Goal: Task Accomplishment & Management: Complete application form

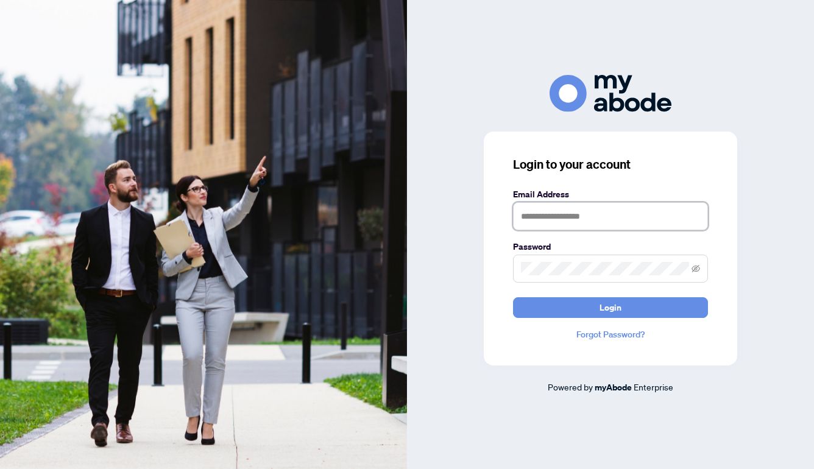
type input "**********"
click at [611, 307] on button "Login" at bounding box center [610, 307] width 195 height 21
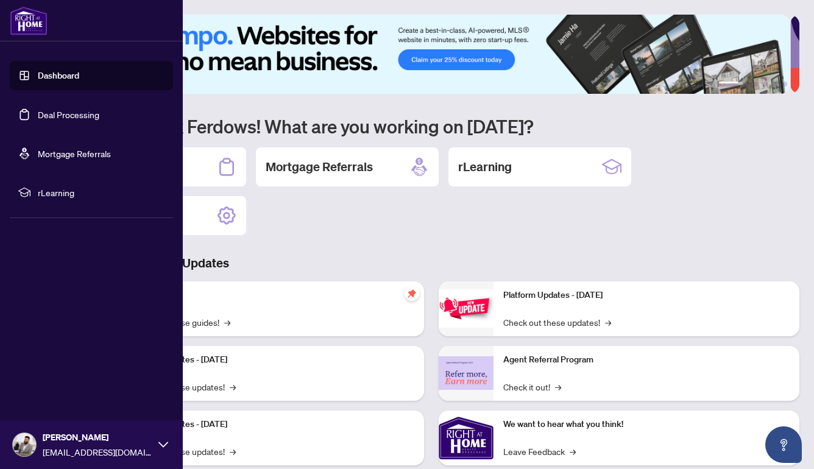
click at [49, 80] on link "Dashboard" at bounding box center [58, 75] width 41 height 11
click at [55, 118] on link "Deal Processing" at bounding box center [69, 114] width 62 height 11
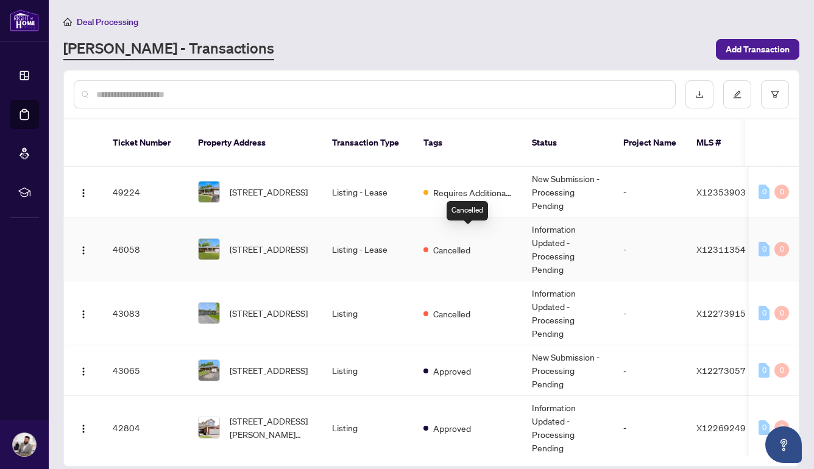
click at [471, 242] on div "Cancelled" at bounding box center [447, 249] width 47 height 15
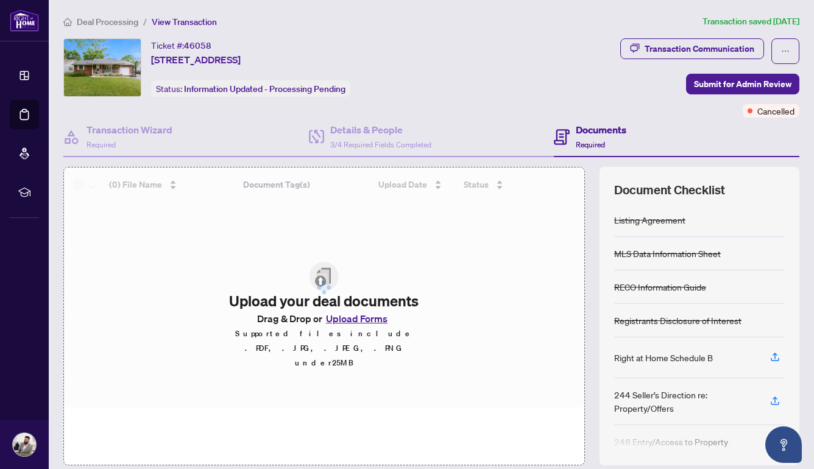
scroll to position [41, 0]
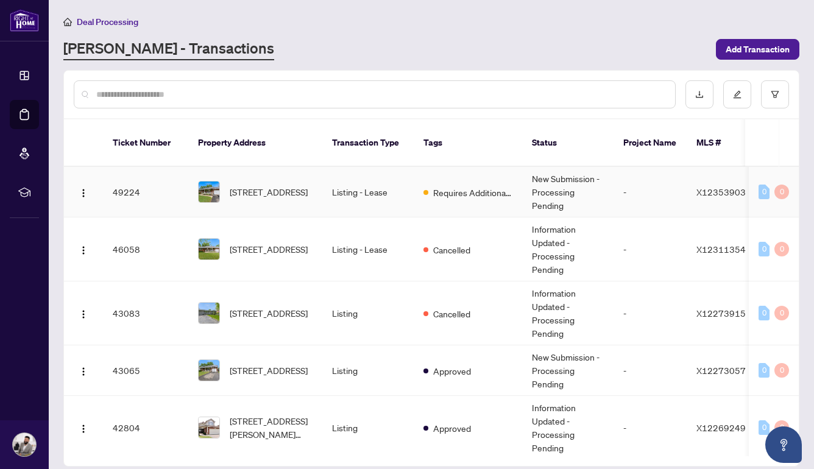
click at [496, 185] on div "Requires Additional Docs" at bounding box center [468, 192] width 89 height 15
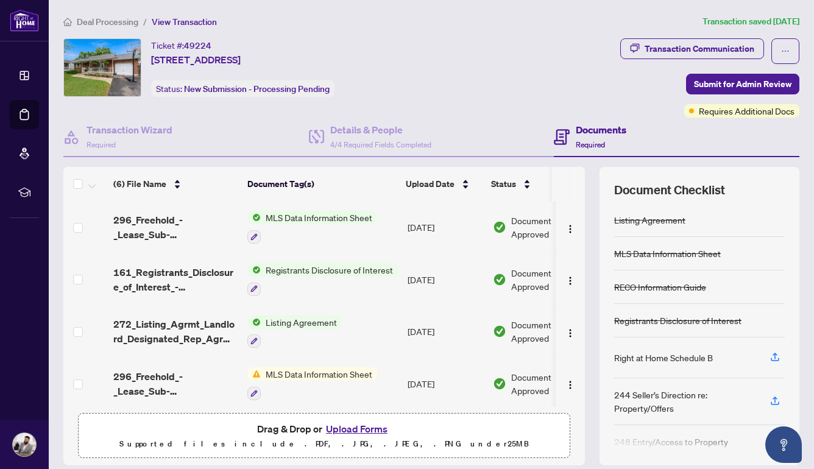
click at [366, 425] on button "Upload Forms" at bounding box center [356, 429] width 69 height 16
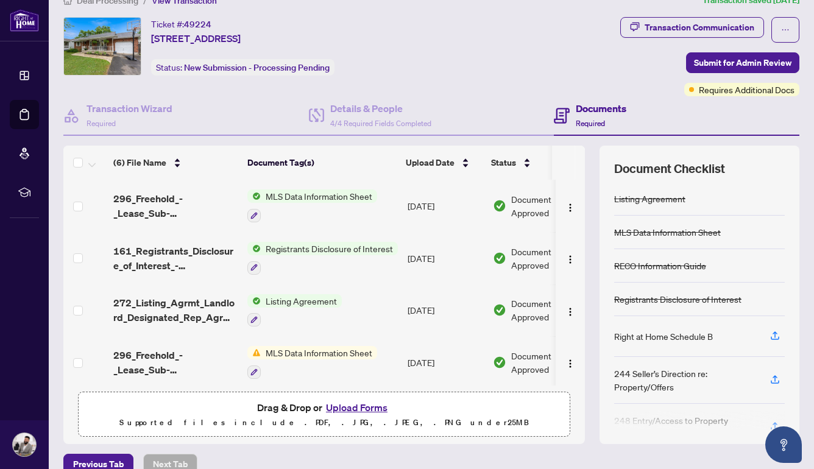
click at [352, 408] on button "Upload Forms" at bounding box center [356, 408] width 69 height 16
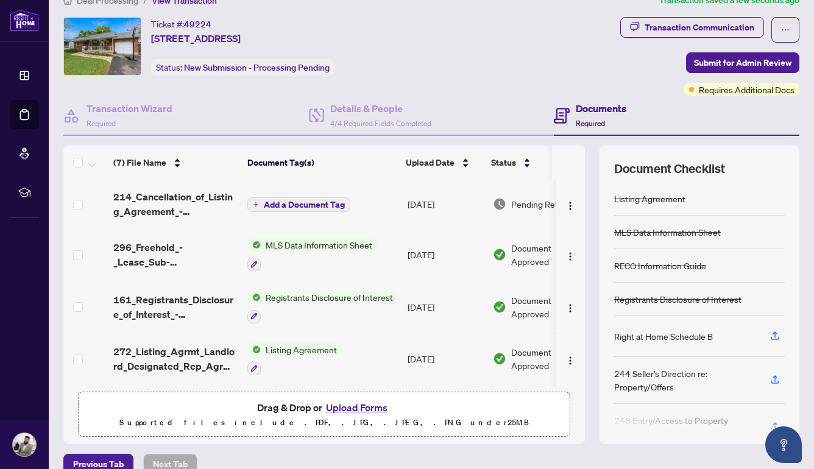
click at [320, 207] on span "Add a Document Tag" at bounding box center [304, 205] width 81 height 9
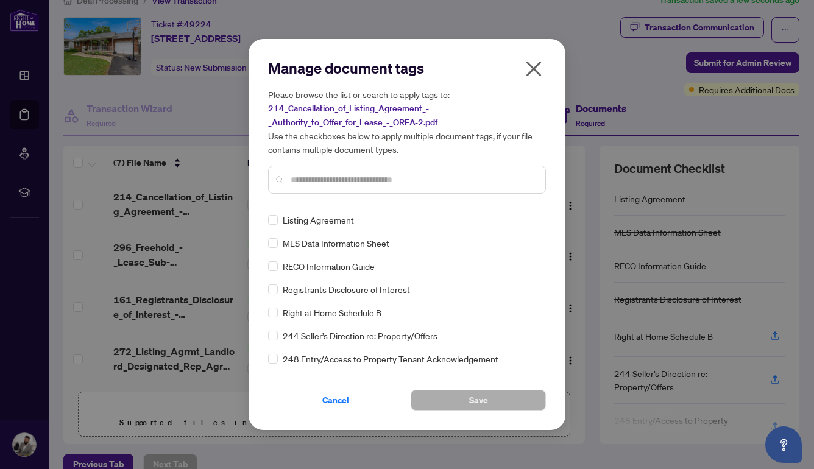
click at [367, 186] on div at bounding box center [407, 180] width 278 height 28
click at [379, 181] on input "text" at bounding box center [413, 179] width 245 height 13
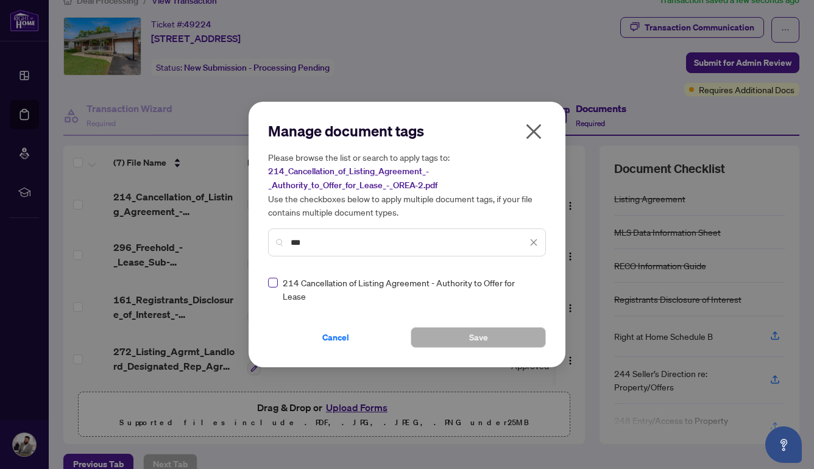
type input "***"
click at [273, 283] on label at bounding box center [273, 282] width 10 height 13
click at [488, 337] on span "Save" at bounding box center [478, 338] width 19 height 20
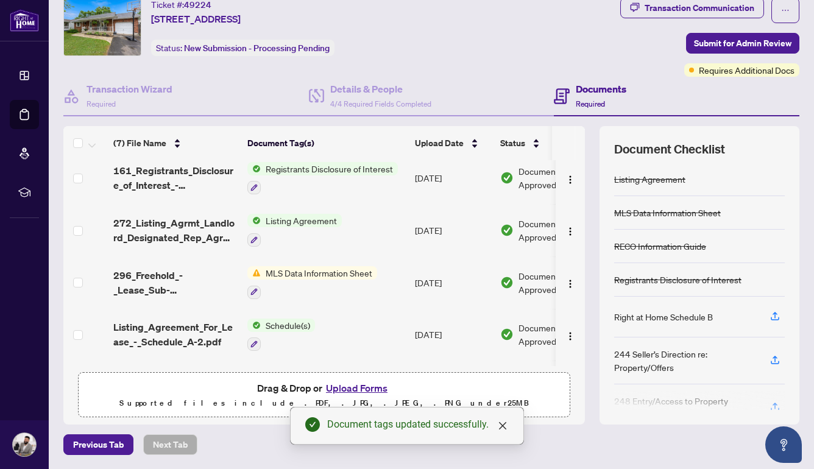
scroll to position [0, 0]
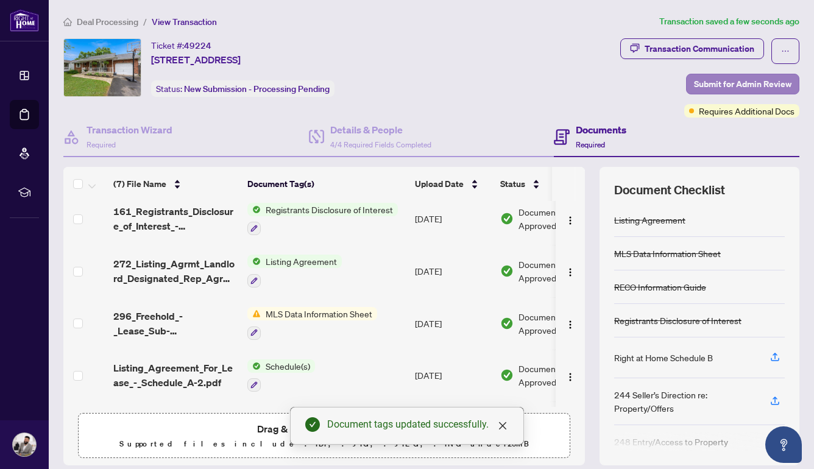
click at [732, 77] on span "Submit for Admin Review" at bounding box center [743, 84] width 98 height 20
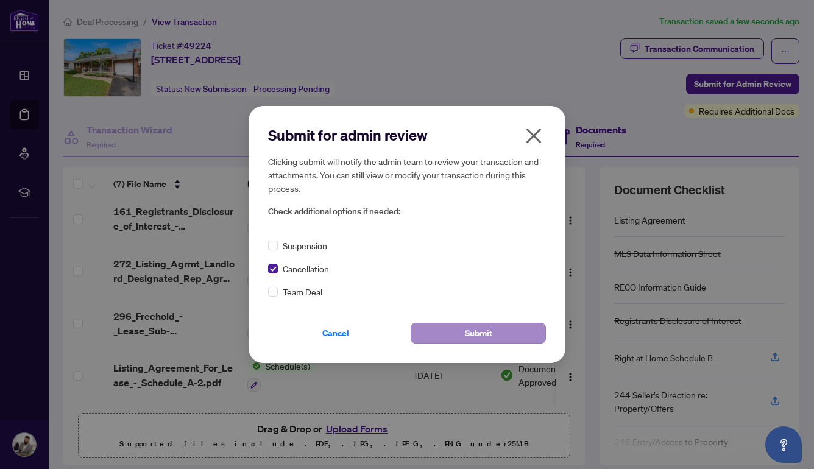
click at [484, 336] on span "Submit" at bounding box center [478, 334] width 27 height 20
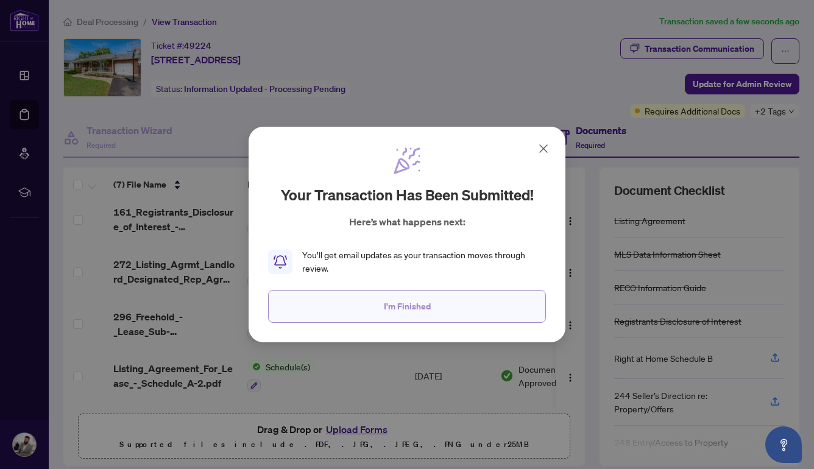
click at [439, 299] on button "I'm Finished" at bounding box center [407, 306] width 278 height 33
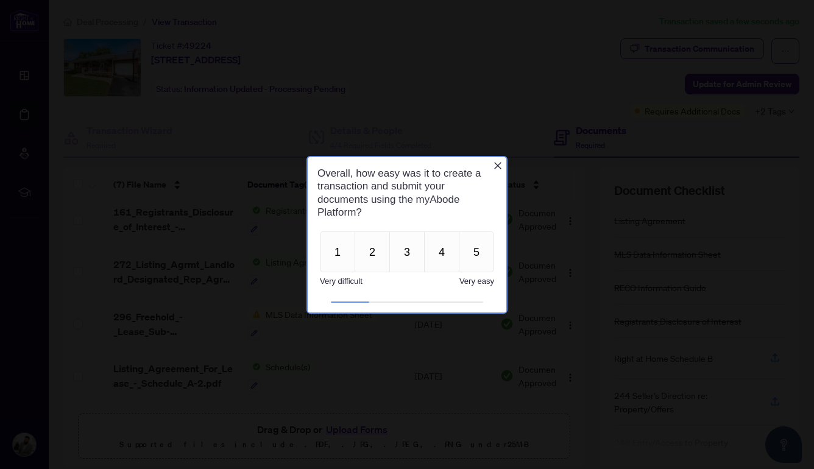
click at [498, 166] on icon "Close button" at bounding box center [498, 165] width 10 height 10
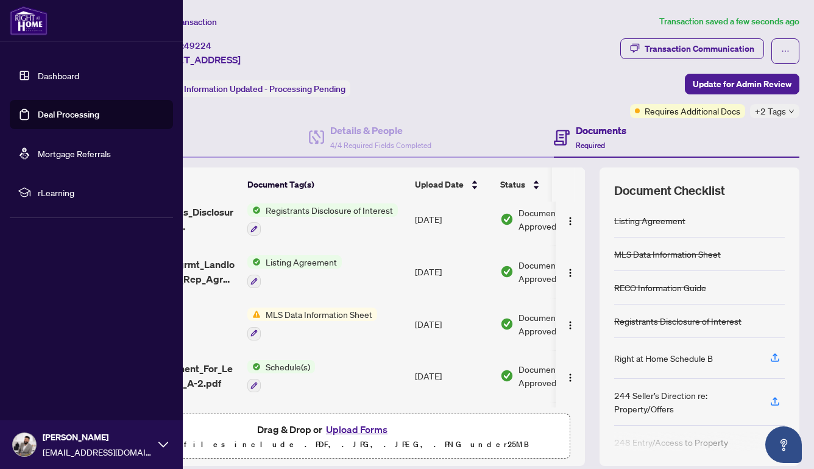
click at [46, 78] on link "Dashboard" at bounding box center [58, 75] width 41 height 11
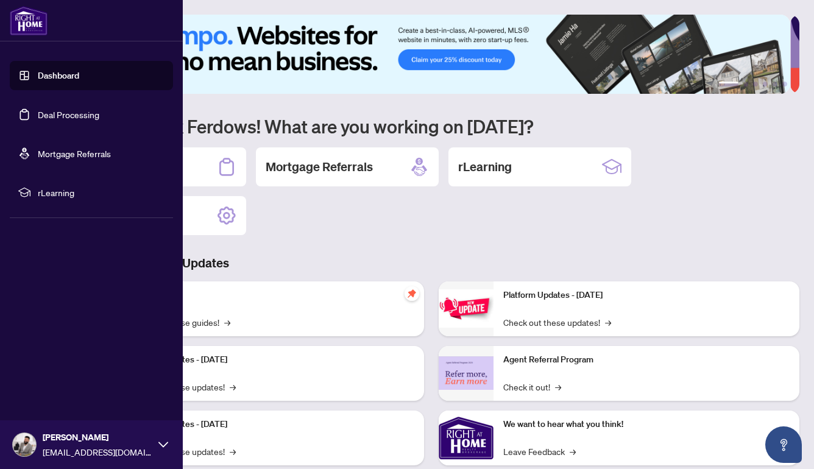
click at [68, 115] on link "Deal Processing" at bounding box center [69, 114] width 62 height 11
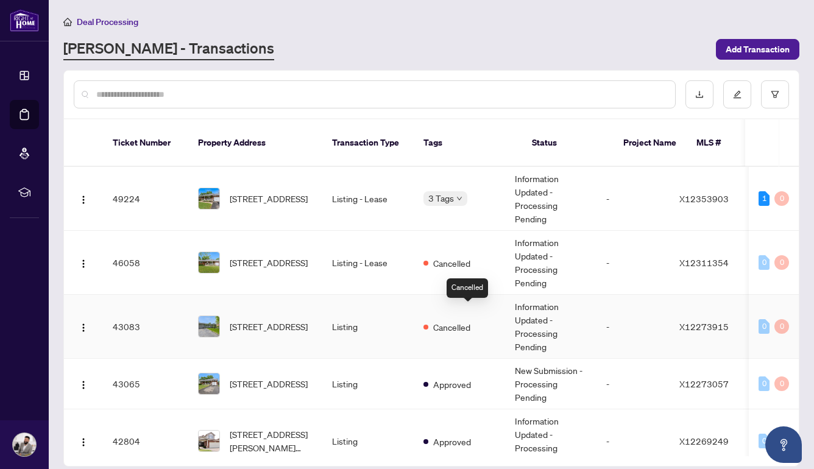
click at [471, 319] on div "Cancelled" at bounding box center [447, 326] width 47 height 15
